Goal: Register for event/course

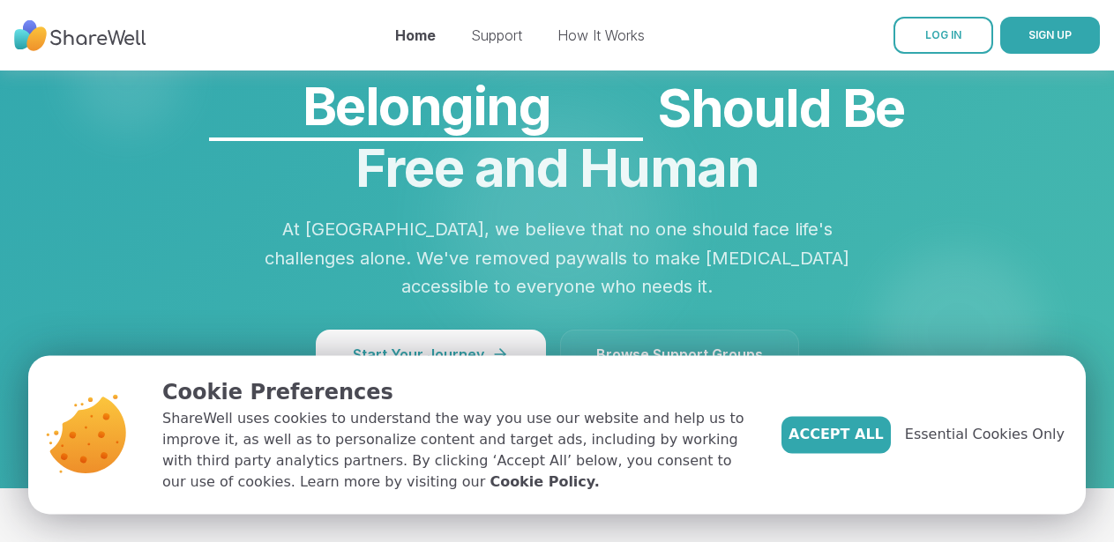
scroll to position [1557, 0]
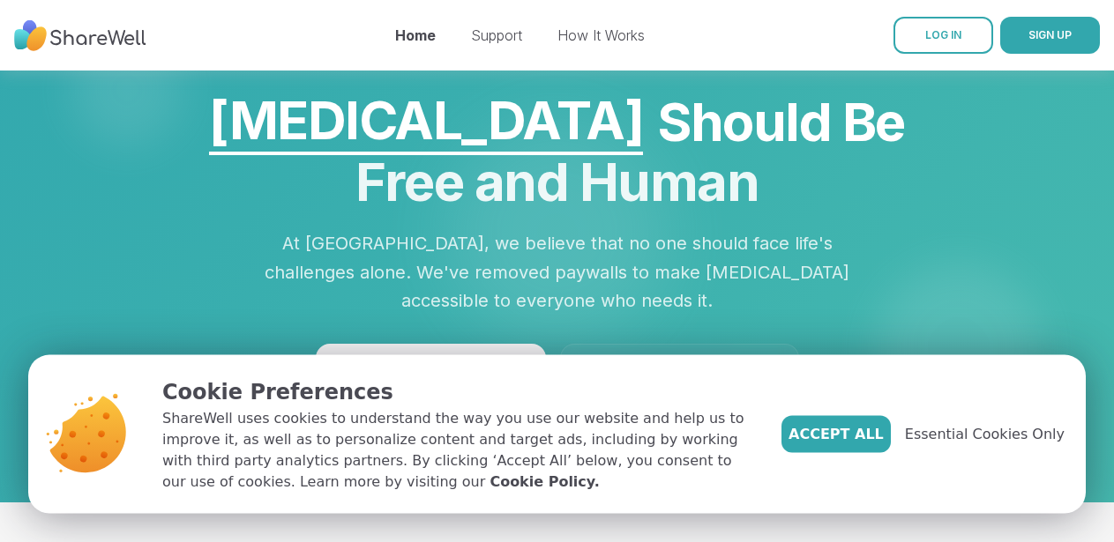
click at [700, 358] on span "Browse Support Groups" at bounding box center [679, 368] width 167 height 21
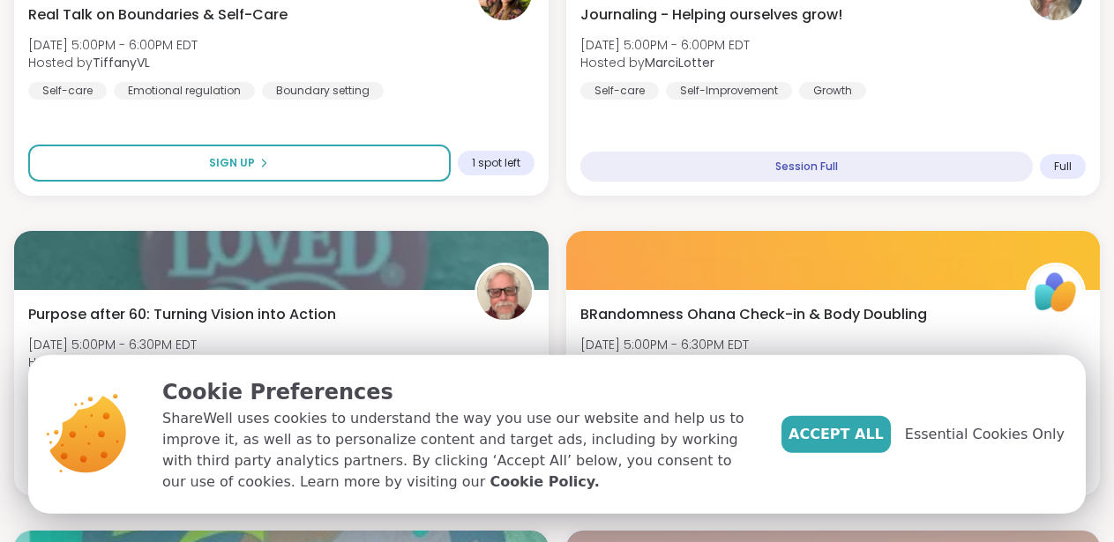
scroll to position [1210, 0]
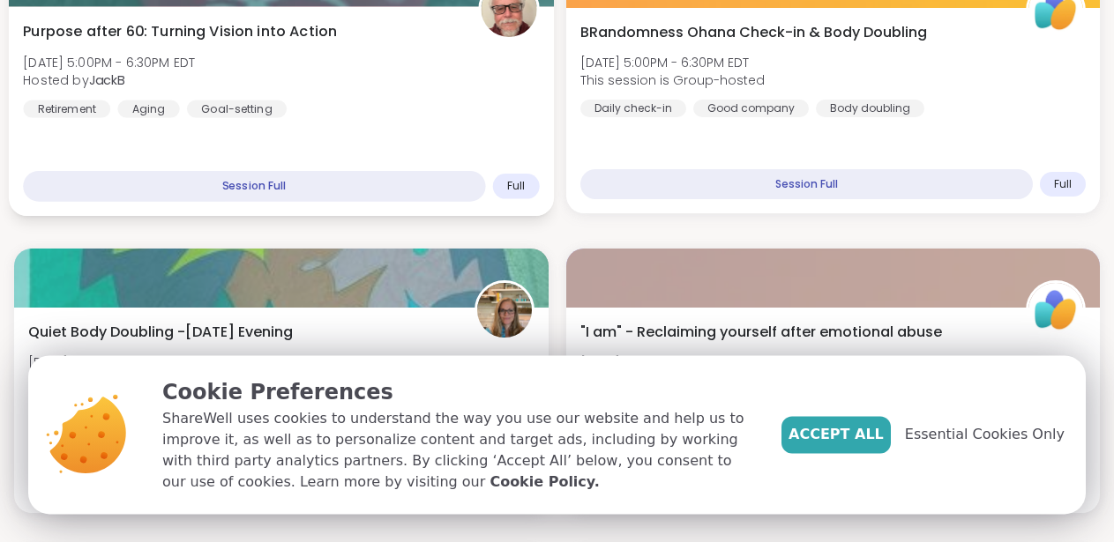
click at [328, 185] on div "Session Full" at bounding box center [254, 186] width 462 height 31
click at [307, 183] on div "Session Full" at bounding box center [254, 186] width 462 height 31
click at [337, 29] on span "Purpose after 60: Turning Vision into Action" at bounding box center [180, 31] width 314 height 21
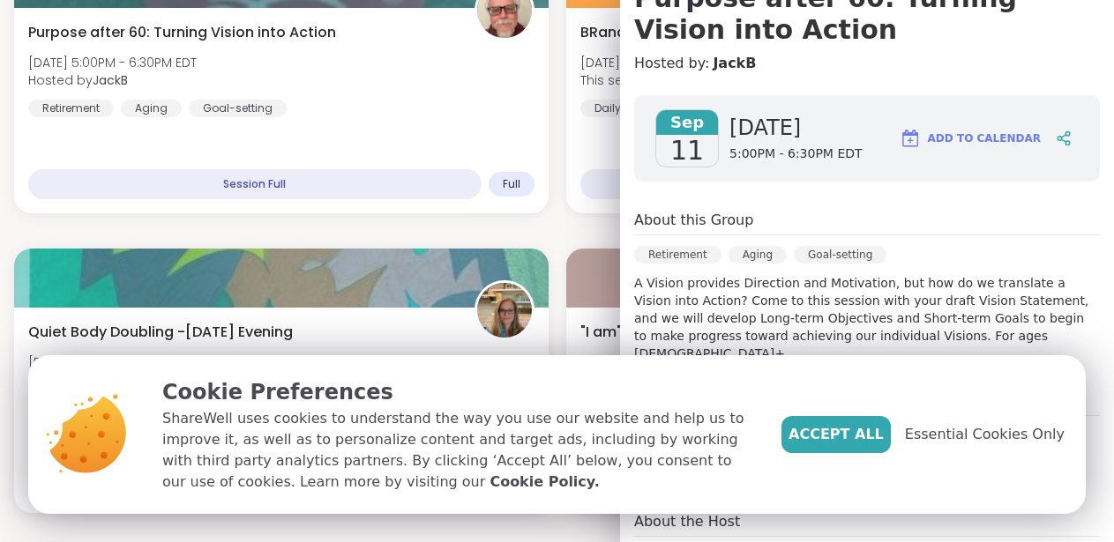
scroll to position [200, 0]
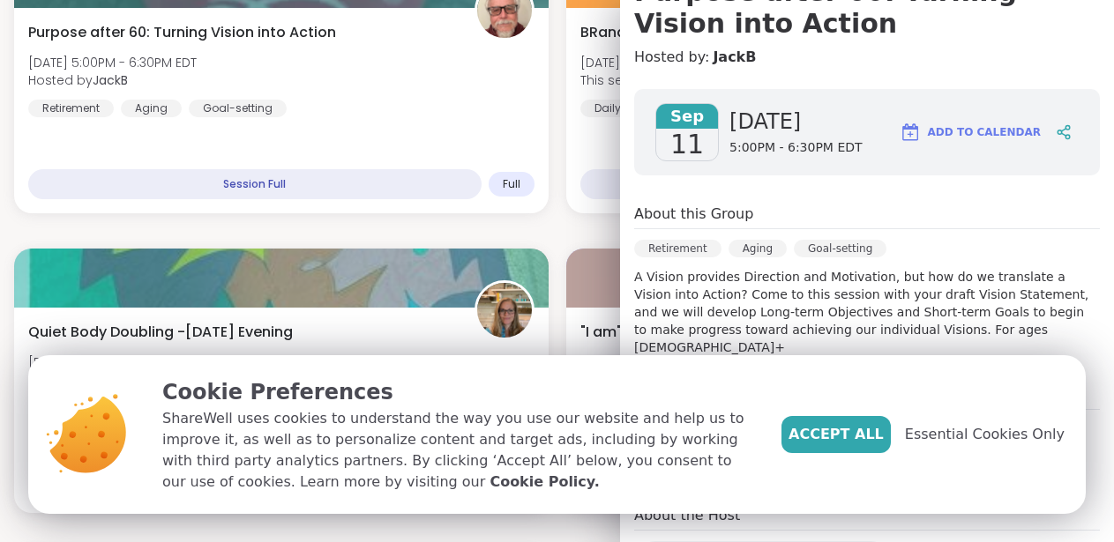
click at [978, 133] on span "Add to Calendar" at bounding box center [984, 132] width 113 height 16
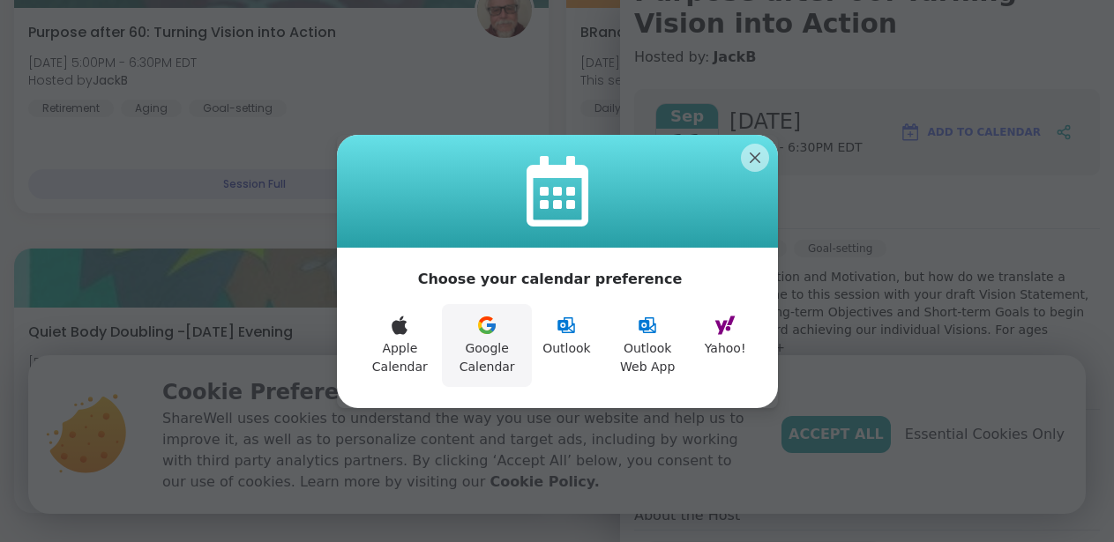
click at [497, 323] on icon at bounding box center [486, 325] width 21 height 21
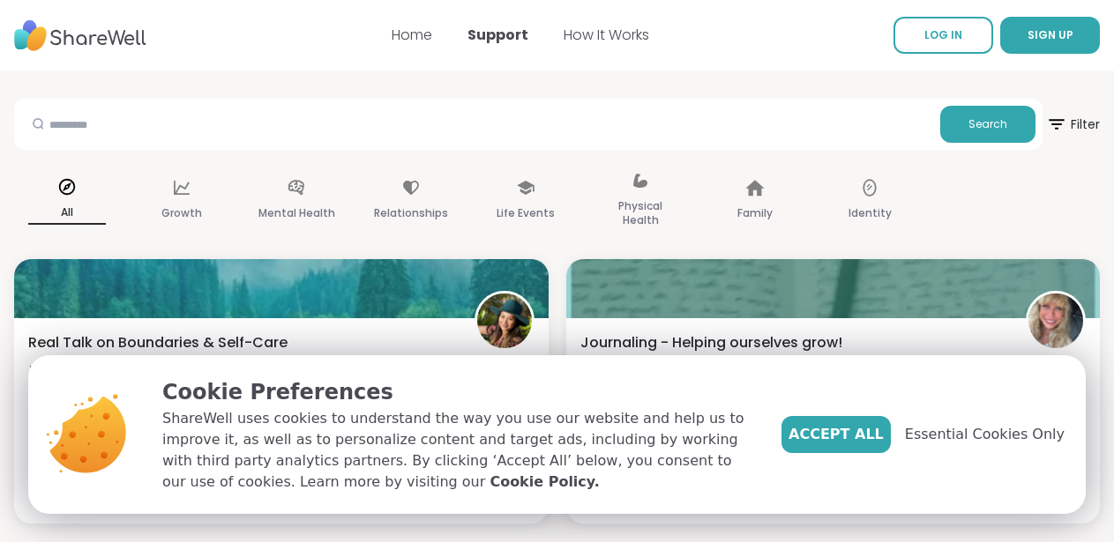
scroll to position [302, 0]
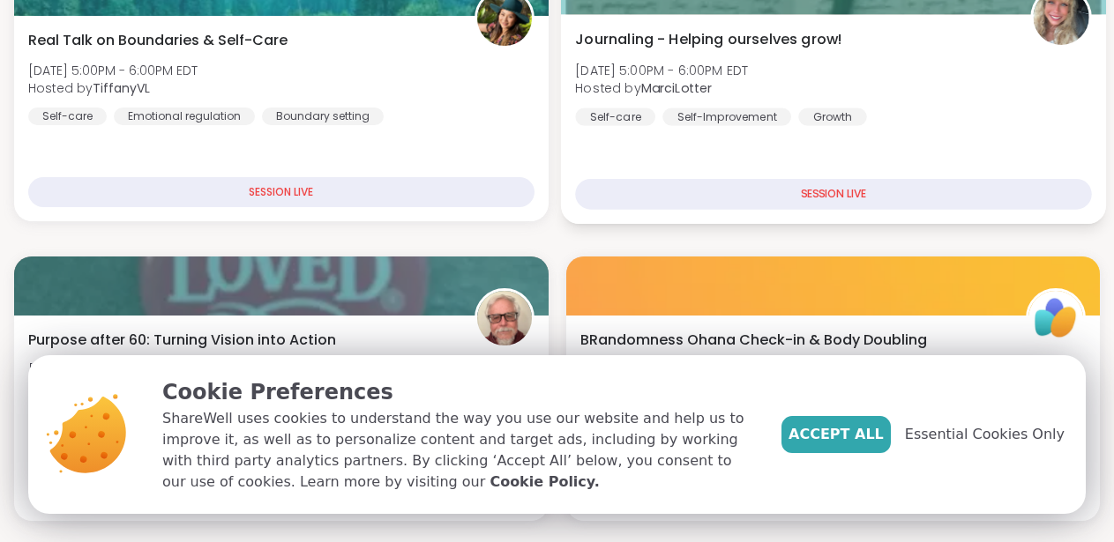
click at [819, 190] on div "SESSION LIVE" at bounding box center [833, 194] width 516 height 31
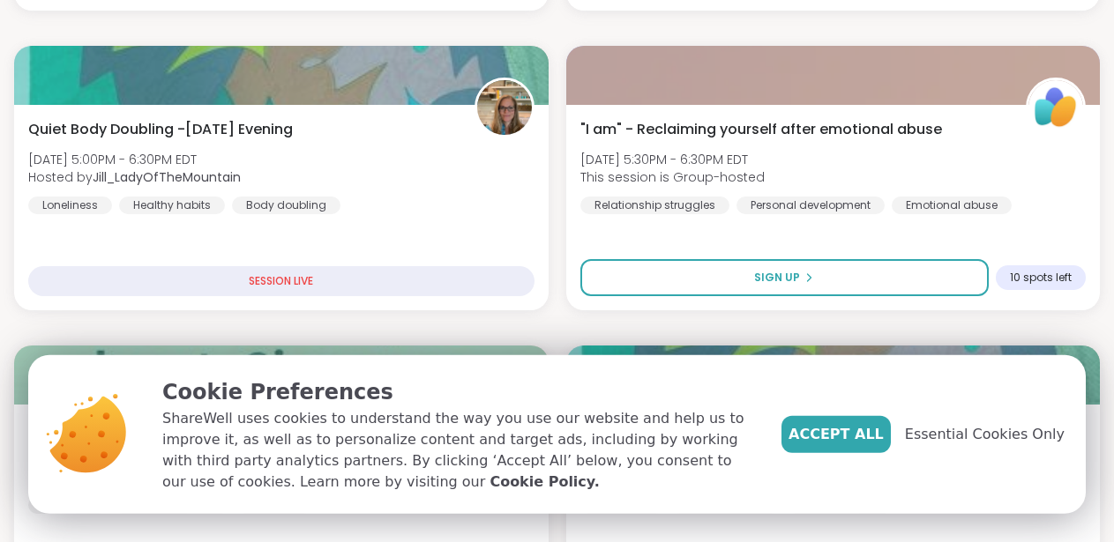
scroll to position [824, 0]
